Goal: Information Seeking & Learning: Learn about a topic

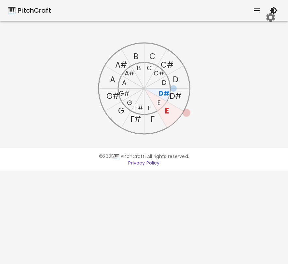
click at [131, 103] on text "G" at bounding box center [129, 102] width 5 height 9
click at [119, 111] on text "G" at bounding box center [121, 110] width 6 height 11
click at [205, 90] on icon "button" at bounding box center [205, 89] width 11 height 11
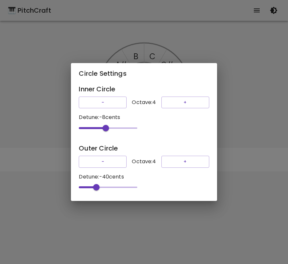
click at [239, 85] on div "Circle Settings Inner Circle - Octave: 4 + Detune: -8 cents -8 Outer Circle - O…" at bounding box center [144, 132] width 288 height 264
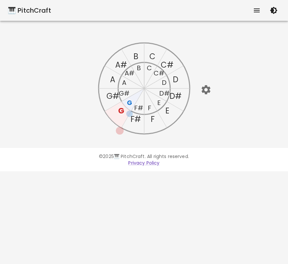
click at [149, 72] on text "C" at bounding box center [149, 67] width 5 height 9
click at [155, 52] on text "C" at bounding box center [152, 56] width 6 height 11
click at [147, 70] on text "C" at bounding box center [149, 67] width 5 height 9
click at [167, 93] on text "D#" at bounding box center [164, 93] width 10 height 9
click at [175, 98] on text "D#" at bounding box center [175, 96] width 12 height 11
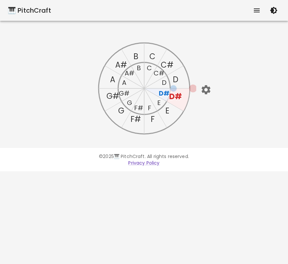
click at [163, 91] on text "D#" at bounding box center [164, 93] width 11 height 9
click at [146, 140] on icon "C C# D D# E F F# G G# A A# B C C# D D# E F F# G G# A A# B" at bounding box center [144, 88] width 104 height 104
click at [172, 117] on icon "C C# D D# E F F# G G# A A# B C C# D D# E F F# G G# A A# B" at bounding box center [144, 88] width 104 height 104
click at [181, 99] on text "D#" at bounding box center [175, 96] width 13 height 11
click at [181, 76] on icon "C C# D D# E F F# G G# A A# B C C# D D# E F F# G G# A A# B" at bounding box center [144, 88] width 104 height 104
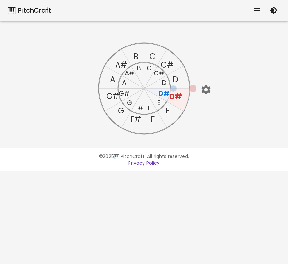
click at [176, 79] on text "D" at bounding box center [176, 79] width 6 height 11
click at [152, 87] on icon at bounding box center [167, 77] width 46 height 23
click at [163, 83] on text "D" at bounding box center [164, 82] width 5 height 9
click at [157, 75] on text "C#" at bounding box center [158, 73] width 11 height 9
click at [148, 69] on text "C" at bounding box center [149, 67] width 5 height 9
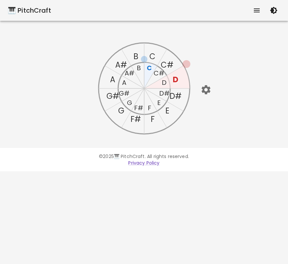
click at [138, 69] on text "B" at bounding box center [138, 67] width 4 height 9
